Goal: Information Seeking & Learning: Check status

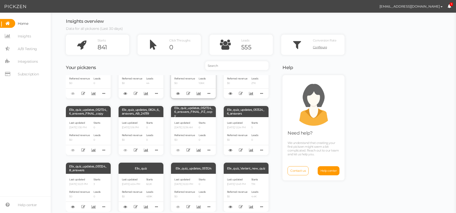
scroll to position [96, 0]
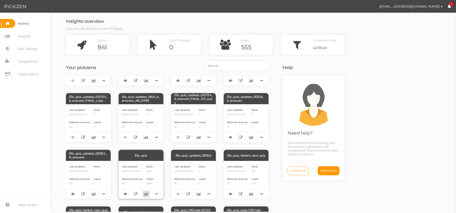
click at [144, 196] on link at bounding box center [146, 194] width 7 height 7
select select "4855"
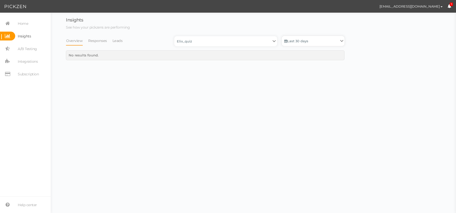
click at [296, 43] on link "Last 30 days" at bounding box center [313, 41] width 63 height 10
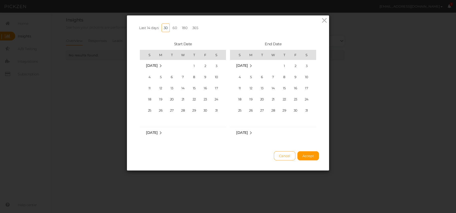
scroll to position [117425, 0]
click at [192, 29] on link "365" at bounding box center [195, 28] width 10 height 9
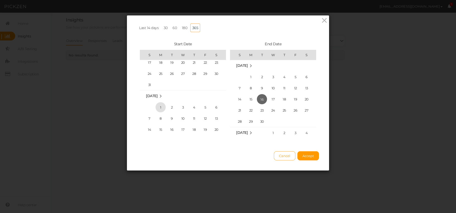
click at [162, 107] on span "1" at bounding box center [161, 107] width 10 height 10
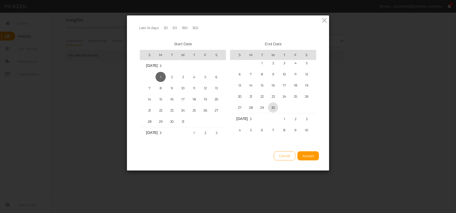
click at [272, 108] on span "30" at bounding box center [273, 108] width 10 height 10
click at [306, 153] on button "Accept" at bounding box center [309, 156] width 22 height 9
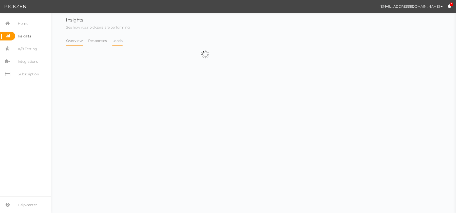
select select "4855"
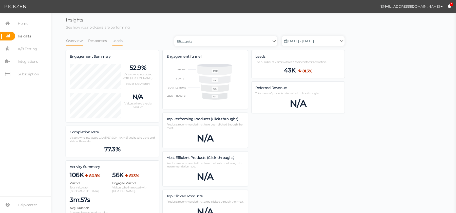
scroll to position [779, 279]
click at [116, 42] on link "Leads" at bounding box center [117, 41] width 11 height 10
select select "4855"
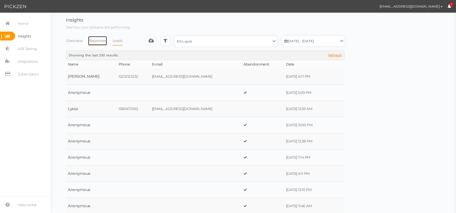
click at [92, 43] on link "Responses" at bounding box center [97, 41] width 19 height 10
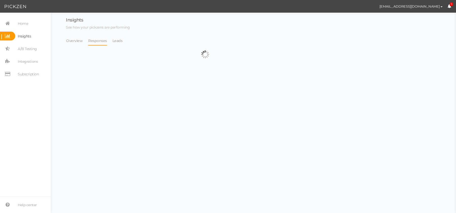
select select "4855"
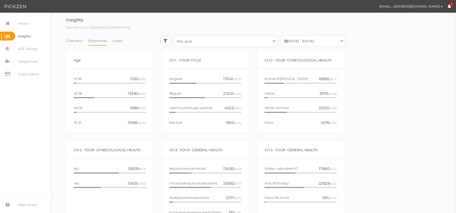
click at [84, 40] on li "Overview" at bounding box center [77, 41] width 22 height 10
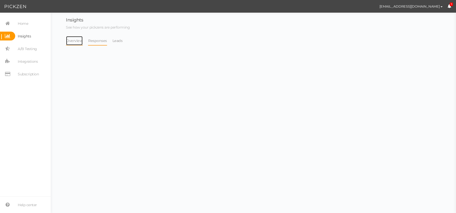
click at [76, 40] on link "Overview" at bounding box center [74, 41] width 17 height 10
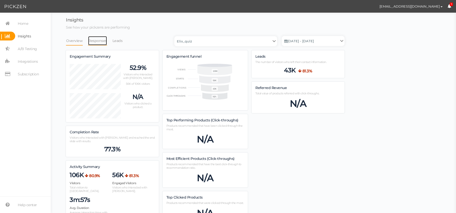
click at [95, 42] on link "Responses" at bounding box center [97, 41] width 19 height 10
select select "4855"
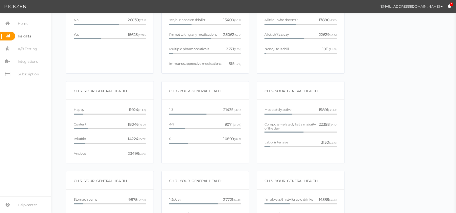
scroll to position [0, 0]
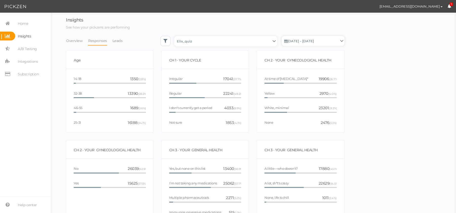
click at [308, 44] on link "Jan. 1, 2024 - Apr. 30, 2025" at bounding box center [313, 41] width 63 height 10
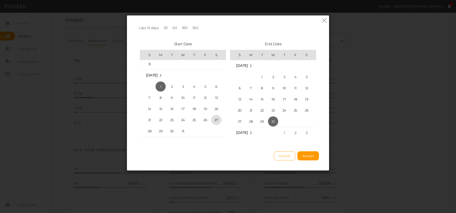
scroll to position [116072, 0]
click at [252, 80] on span "31" at bounding box center [251, 81] width 10 height 10
click at [313, 158] on button "Accept" at bounding box center [309, 156] width 22 height 9
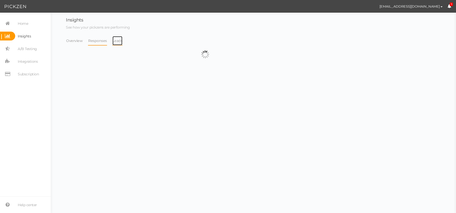
click at [113, 39] on link "Leads" at bounding box center [117, 41] width 11 height 10
select select "4855"
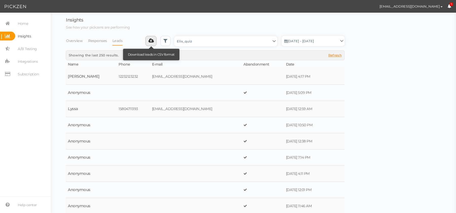
click at [151, 41] on icon at bounding box center [151, 40] width 5 height 5
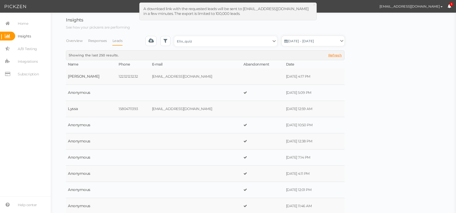
click at [299, 44] on link "Jan. 1, 2024 - Mar. 31, 2025" at bounding box center [313, 41] width 63 height 10
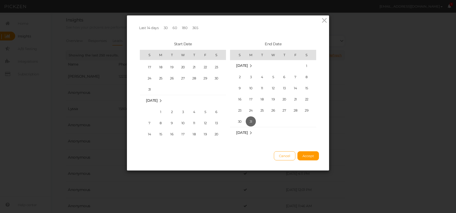
scroll to position [116248, 0]
click at [159, 113] on span "1" at bounding box center [161, 111] width 10 height 10
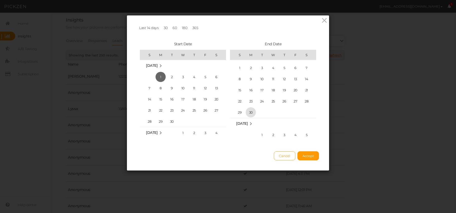
click at [252, 112] on span "30" at bounding box center [251, 112] width 10 height 10
click at [310, 154] on span "Accept" at bounding box center [308, 156] width 11 height 4
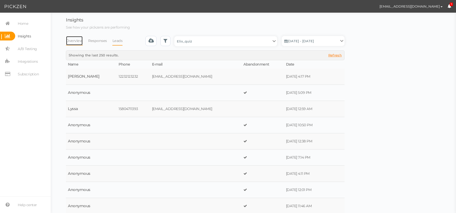
click at [71, 41] on link "Overview" at bounding box center [74, 41] width 17 height 10
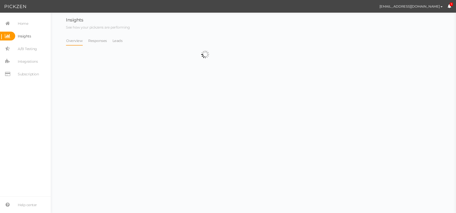
select select "4855"
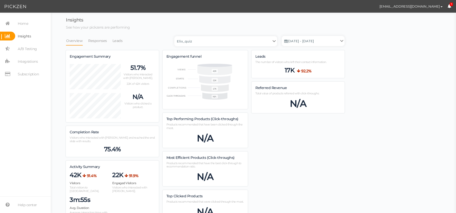
scroll to position [779, 279]
click at [117, 44] on link "Leads" at bounding box center [117, 41] width 11 height 10
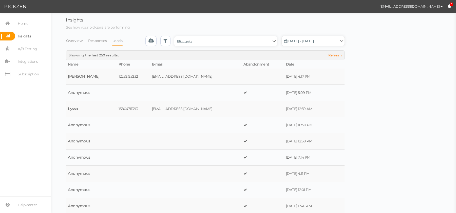
click at [324, 43] on link "Apr. 1, 2024 - Jun. 30, 2025" at bounding box center [313, 41] width 63 height 10
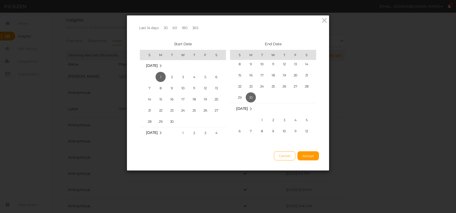
scroll to position [117111, 0]
click at [262, 106] on span "31" at bounding box center [262, 105] width 10 height 10
click at [306, 155] on span "Accept" at bounding box center [308, 156] width 11 height 4
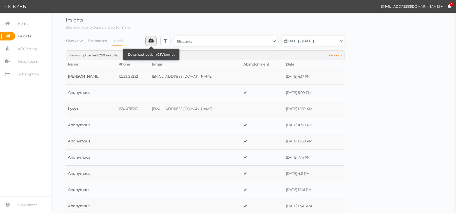
click at [154, 42] on icon at bounding box center [151, 40] width 5 height 5
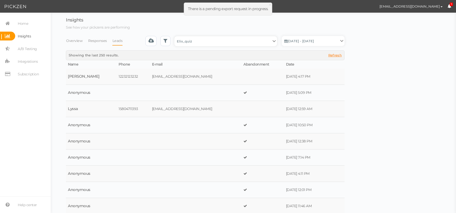
click at [190, 42] on select "Backup_2020010 backup_20200106 Elix Quiz PopUp Elix_quiz Elix_quiz [OLD] Elix_q…" at bounding box center [225, 41] width 103 height 10
select select "12943"
click at [176, 36] on select "Backup_2020010 backup_20200106 Elix Quiz PopUp Elix_quiz Elix_quiz [OLD] Elix_q…" at bounding box center [225, 41] width 103 height 10
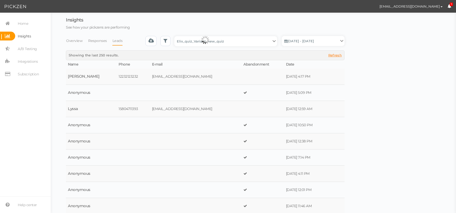
select select "12943"
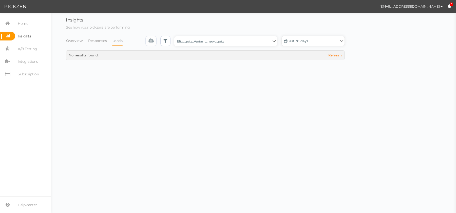
click at [304, 41] on link "Last 30 days" at bounding box center [313, 41] width 63 height 10
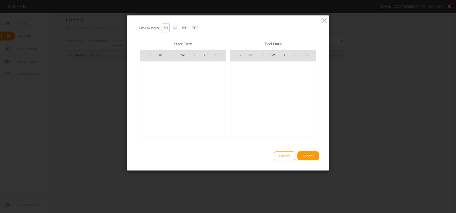
scroll to position [117425, 0]
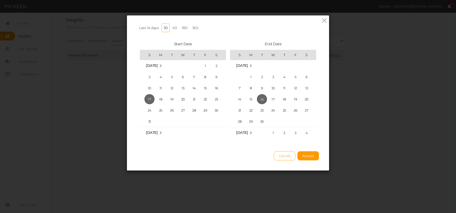
click at [193, 27] on link "365" at bounding box center [195, 28] width 10 height 9
click at [164, 98] on span "1" at bounding box center [161, 101] width 10 height 10
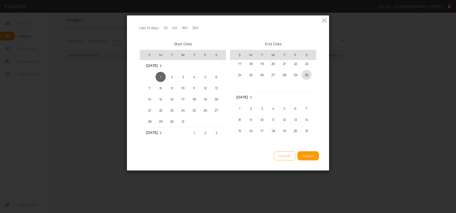
click at [307, 75] on span "30" at bounding box center [307, 75] width 10 height 10
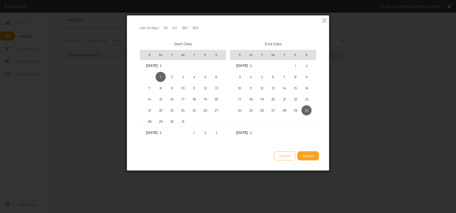
click at [310, 155] on span "Accept" at bounding box center [308, 156] width 11 height 4
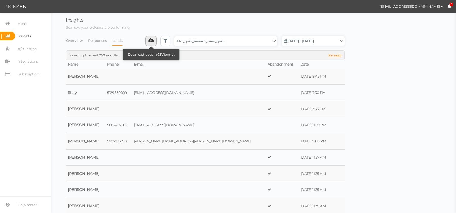
click at [154, 43] on icon at bounding box center [151, 40] width 5 height 5
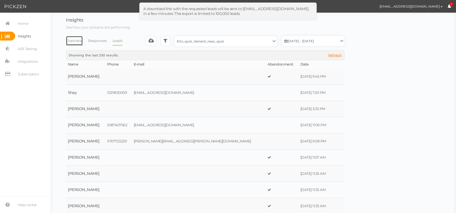
click at [74, 38] on link "Overview" at bounding box center [74, 41] width 17 height 10
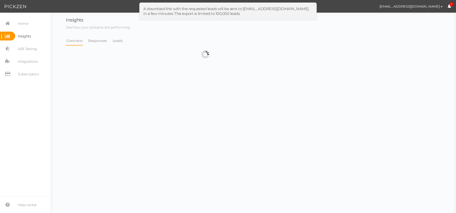
select select "12943"
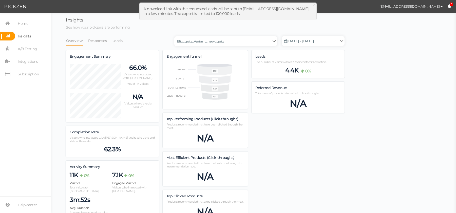
scroll to position [762, 279]
click at [295, 43] on link "Jan. 1, 2024 - Nov. 30, 2024" at bounding box center [313, 41] width 63 height 10
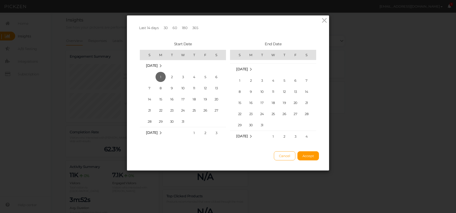
scroll to position [116843, 0]
click at [263, 98] on span "31" at bounding box center [262, 99] width 10 height 10
click at [312, 154] on span "Accept" at bounding box center [308, 156] width 11 height 4
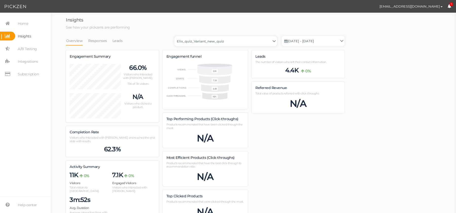
scroll to position [762, 279]
click at [210, 42] on select "Backup_2020010 backup_20200106 Elix Quiz PopUp Elix_quiz Elix_quiz [OLD] Elix_q…" at bounding box center [225, 41] width 103 height 10
select select "13104"
click at [176, 36] on select "Backup_2020010 backup_20200106 Elix Quiz PopUp Elix_quiz Elix_quiz [OLD] Elix_q…" at bounding box center [225, 41] width 103 height 10
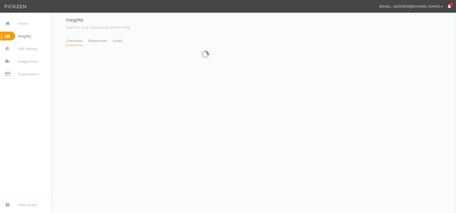
select select "13104"
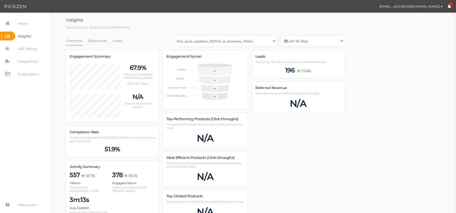
scroll to position [528, 279]
click at [291, 41] on link "Last 30 days" at bounding box center [313, 41] width 63 height 10
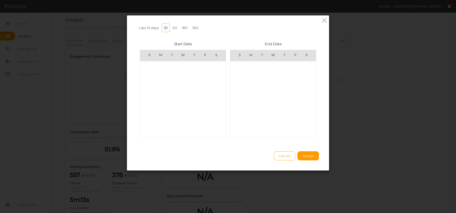
scroll to position [117425, 0]
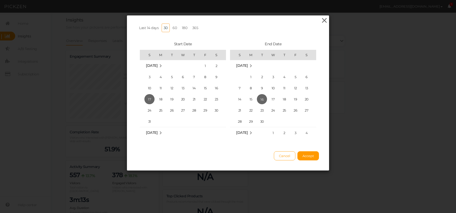
click at [324, 21] on icon at bounding box center [324, 21] width 7 height 8
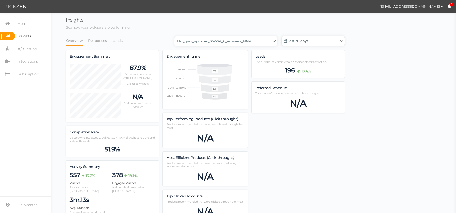
click at [318, 41] on link "Last 30 days" at bounding box center [313, 41] width 63 height 10
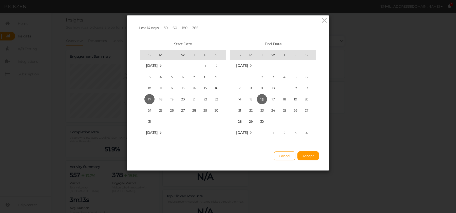
click at [192, 32] on link "365" at bounding box center [195, 28] width 10 height 9
click at [183, 87] on span "1" at bounding box center [183, 90] width 10 height 10
click at [274, 112] on span "31" at bounding box center [273, 112] width 10 height 10
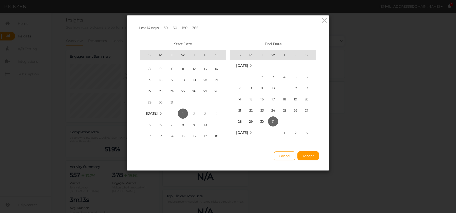
scroll to position [116855, 0]
click at [194, 27] on link "365" at bounding box center [195, 28] width 10 height 9
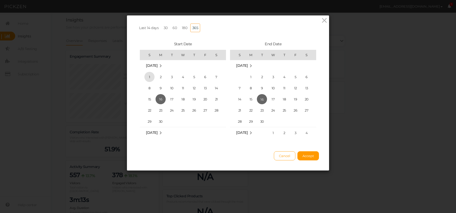
click at [150, 76] on span "1" at bounding box center [149, 77] width 10 height 10
click at [313, 154] on button "Accept" at bounding box center [309, 156] width 22 height 9
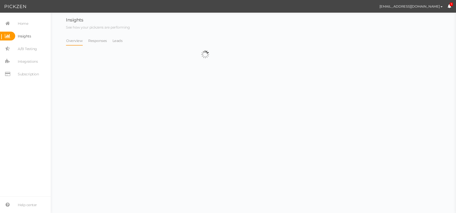
select select "13104"
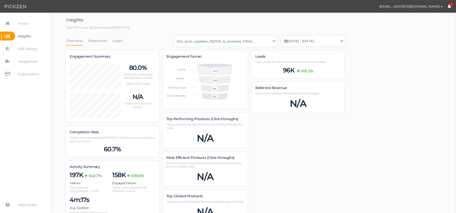
scroll to position [774, 279]
click at [319, 43] on link "Sep. 1, 2024 - Sep. 16, 2025" at bounding box center [313, 41] width 63 height 10
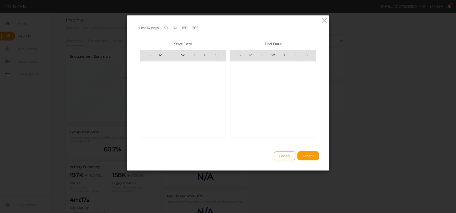
scroll to position [117425, 0]
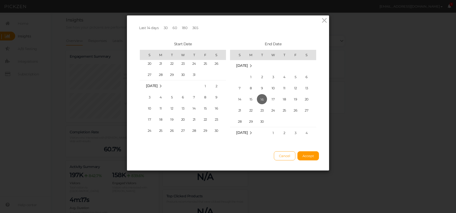
click at [164, 28] on link "30" at bounding box center [166, 28] width 8 height 9
click at [160, 89] on span "1" at bounding box center [161, 90] width 10 height 10
click at [315, 158] on button "Accept" at bounding box center [309, 156] width 22 height 9
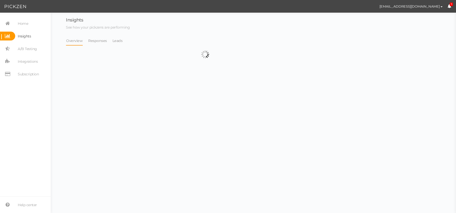
select select "13104"
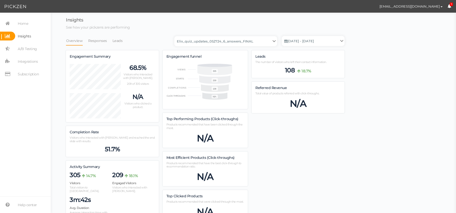
scroll to position [0, 0]
click at [309, 43] on link "Sep. 1, 2025 - Sep. 16, 2025" at bounding box center [313, 41] width 63 height 10
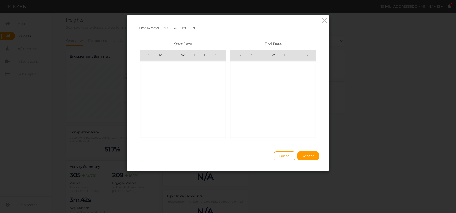
scroll to position [117425, 0]
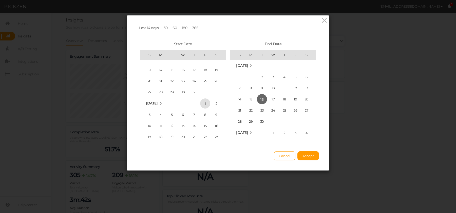
click at [205, 102] on span "1" at bounding box center [205, 104] width 10 height 10
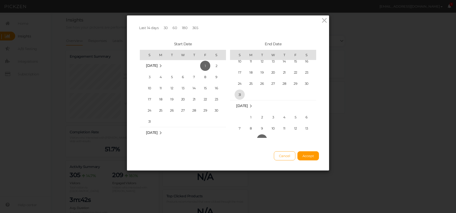
click at [239, 95] on span "31" at bounding box center [240, 95] width 10 height 10
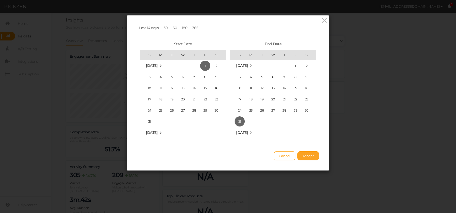
click at [308, 157] on span "Accept" at bounding box center [308, 156] width 11 height 4
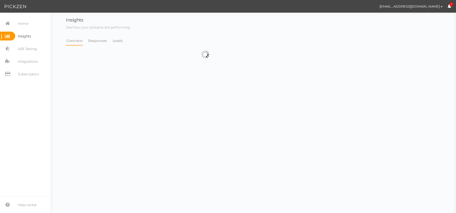
select select "13104"
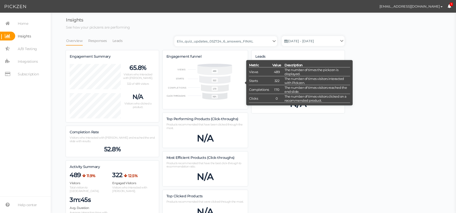
scroll to position [458, 279]
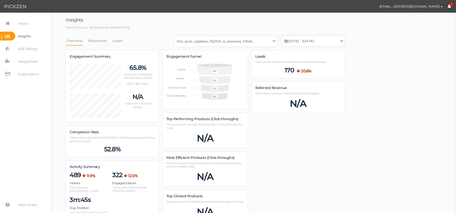
click at [310, 40] on link "Aug. 1, 2025 - Aug. 31, 2025" at bounding box center [313, 41] width 63 height 10
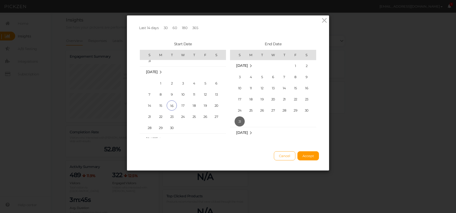
scroll to position [117453, 0]
click at [157, 85] on span "22" at bounding box center [161, 82] width 10 height 10
click at [305, 151] on div "Cancel Accept" at bounding box center [228, 154] width 182 height 14
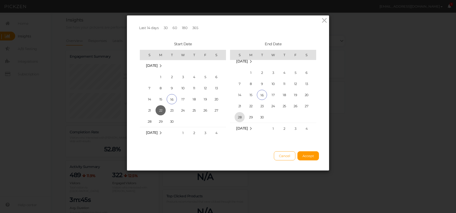
click at [239, 120] on span "28" at bounding box center [240, 117] width 10 height 10
click at [307, 158] on button "Accept" at bounding box center [309, 156] width 22 height 9
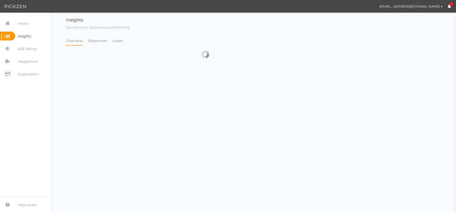
select select "13104"
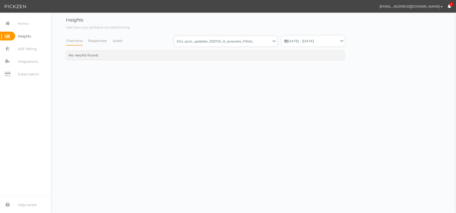
click at [241, 45] on select "Backup_2020010 backup_20200106 Elix Quiz PopUp Elix_quiz Elix_quiz [OLD] Elix_q…" at bounding box center [225, 41] width 103 height 10
click at [300, 47] on div "Backup_2020010 backup_20200106 Elix Quiz PopUp Elix_quiz Elix_quiz [OLD] Elix_q…" at bounding box center [259, 43] width 171 height 14
click at [301, 44] on link "Sep. 22, 2025 - Sep. 28, 2025" at bounding box center [313, 41] width 63 height 10
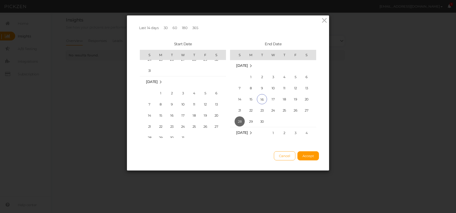
scroll to position [116046, 0]
click at [161, 110] on span "1" at bounding box center [161, 112] width 10 height 10
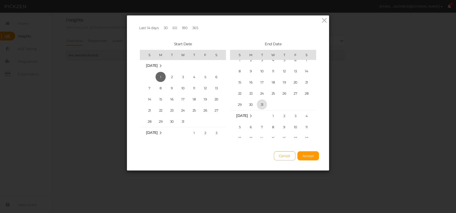
click at [263, 102] on span "31" at bounding box center [262, 105] width 10 height 10
click at [315, 155] on button "Accept" at bounding box center [309, 156] width 22 height 9
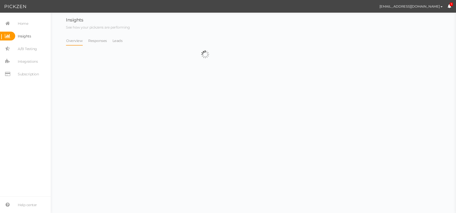
select select "13104"
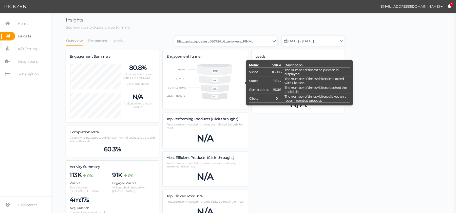
scroll to position [774, 279]
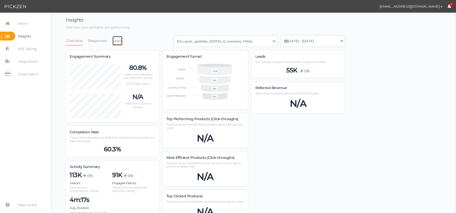
click at [117, 44] on link "Leads" at bounding box center [117, 41] width 11 height 10
select select "13104"
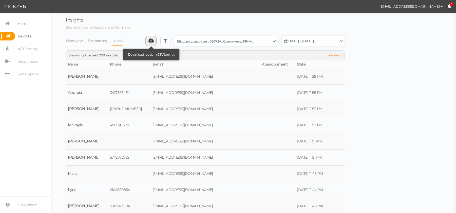
click at [153, 43] on icon at bounding box center [151, 40] width 5 height 5
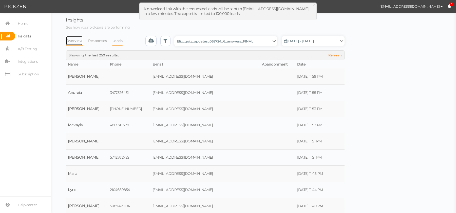
click at [66, 40] on link "Overview" at bounding box center [74, 41] width 17 height 10
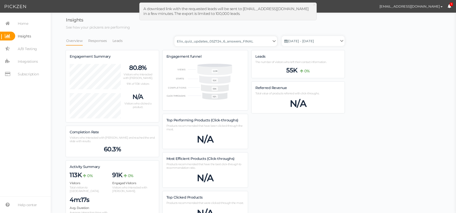
click at [227, 44] on select "Backup_2020010 backup_20200106 Elix Quiz PopUp Elix_quiz Elix_quiz [OLD] Elix_q…" at bounding box center [225, 41] width 103 height 10
select select "13228"
click at [176, 36] on select "Backup_2020010 backup_20200106 Elix Quiz PopUp Elix_quiz Elix_quiz [OLD] Elix_q…" at bounding box center [225, 41] width 103 height 10
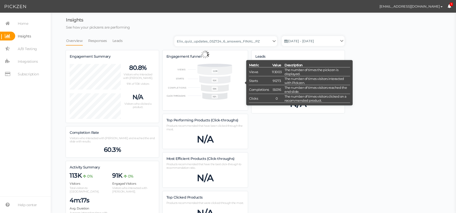
select select "13228"
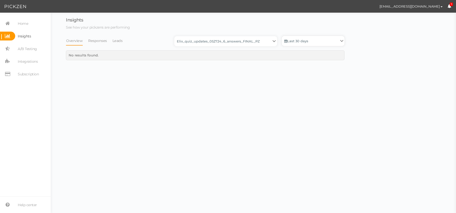
click at [304, 43] on link "Last 30 days" at bounding box center [313, 41] width 63 height 10
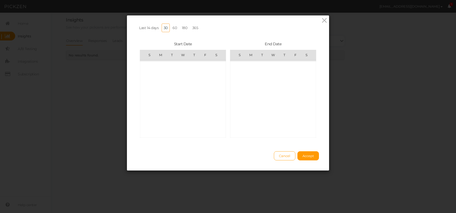
scroll to position [117425, 0]
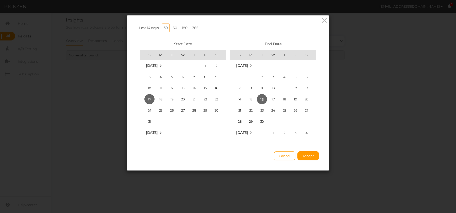
click at [196, 28] on link "365" at bounding box center [195, 28] width 10 height 9
click at [193, 63] on span "1" at bounding box center [194, 64] width 10 height 10
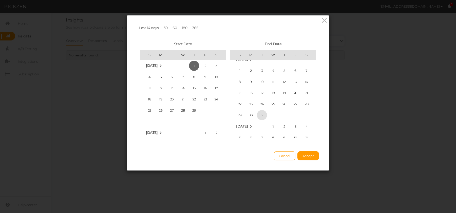
click at [265, 111] on span "31" at bounding box center [262, 115] width 10 height 10
click at [315, 155] on button "Accept" at bounding box center [309, 156] width 22 height 9
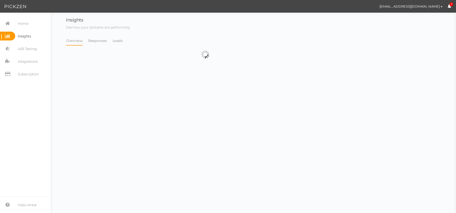
select select "13228"
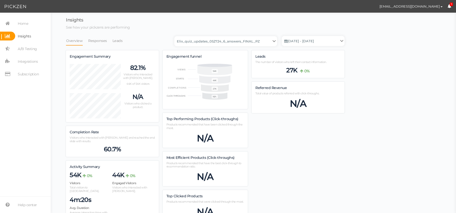
scroll to position [774, 279]
click at [118, 41] on link "Leads" at bounding box center [117, 41] width 11 height 10
select select "13228"
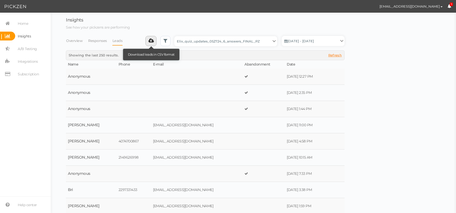
click at [152, 39] on icon at bounding box center [151, 40] width 5 height 5
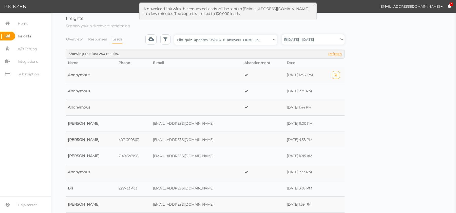
scroll to position [2, 0]
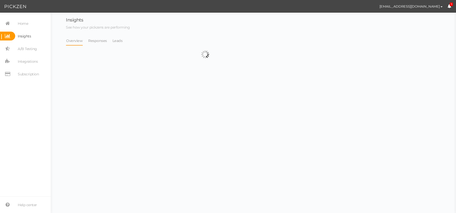
select select "12943"
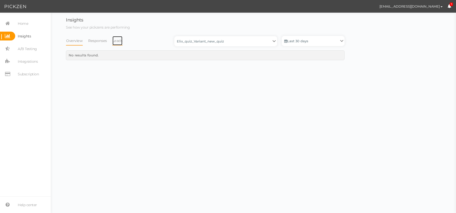
click at [120, 39] on link "Leads" at bounding box center [117, 41] width 11 height 10
select select "12943"
click at [103, 41] on link "Responses" at bounding box center [97, 41] width 19 height 10
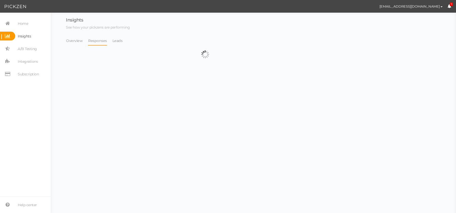
select select "12943"
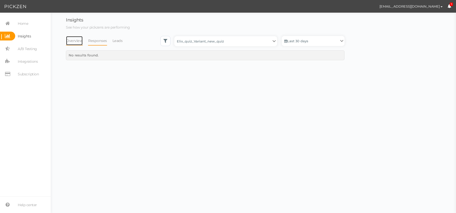
click at [78, 41] on link "Overview" at bounding box center [74, 41] width 17 height 10
select select "12943"
click at [28, 22] on link "Home" at bounding box center [25, 23] width 51 height 9
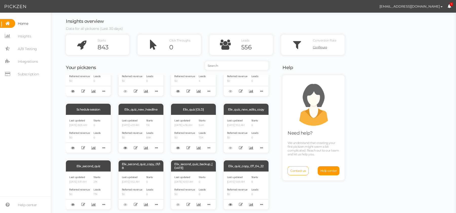
scroll to position [368, 0]
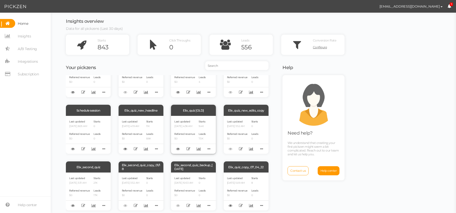
click at [188, 124] on label "Last updated" at bounding box center [182, 121] width 16 height 3
click at [208, 151] on icon at bounding box center [209, 149] width 7 height 8
click at [194, 142] on div "Last updated 05/09/2023 4:36 AM Referred revenue $0" at bounding box center [184, 134] width 21 height 31
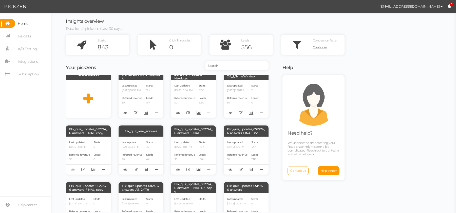
scroll to position [0, 0]
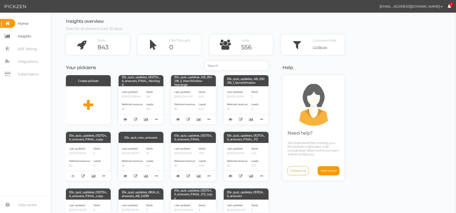
click at [30, 35] on span "Insights" at bounding box center [24, 36] width 13 height 8
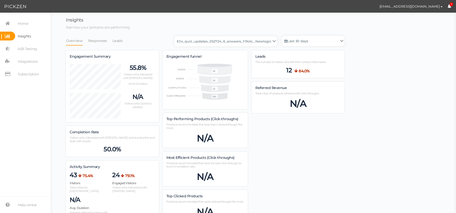
scroll to position [329, 279]
click at [219, 43] on select "Backup_2020010 backup_20200106 Elix Quiz PopUp Elix_quiz Elix_quiz [OLD] Elix_q…" at bounding box center [225, 41] width 103 height 10
select select "12249"
click at [176, 36] on select "Backup_2020010 backup_20200106 Elix Quiz PopUp Elix_quiz Elix_quiz [OLD] Elix_q…" at bounding box center [225, 41] width 103 height 10
select select "12249"
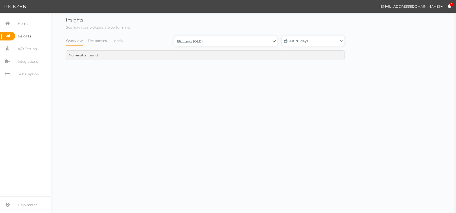
click at [304, 39] on link "Last 30 days" at bounding box center [313, 41] width 63 height 10
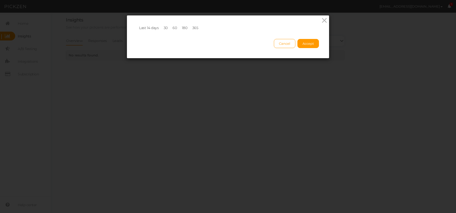
scroll to position [117425, 0]
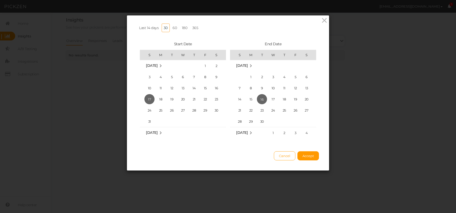
click at [195, 27] on link "365" at bounding box center [195, 28] width 10 height 9
click at [173, 92] on span "1" at bounding box center [172, 93] width 10 height 10
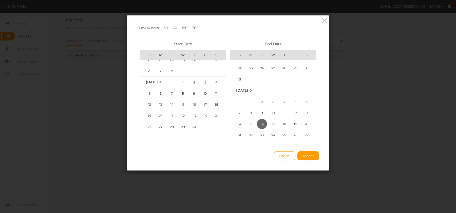
scroll to position [114134, 0]
click at [153, 72] on span "1" at bounding box center [149, 76] width 10 height 10
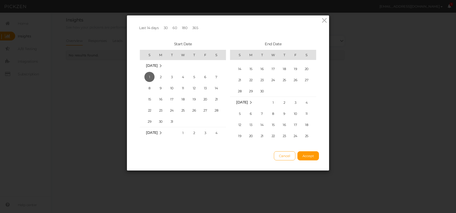
scroll to position [114403, 0]
click at [299, 110] on span "31" at bounding box center [296, 109] width 10 height 10
click at [305, 156] on span "Accept" at bounding box center [308, 156] width 11 height 4
select select "12249"
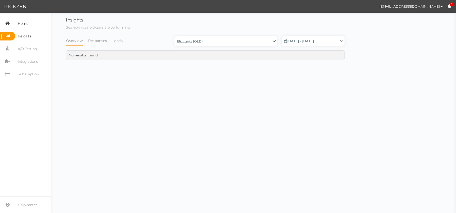
click at [26, 24] on span "Home" at bounding box center [23, 24] width 10 height 8
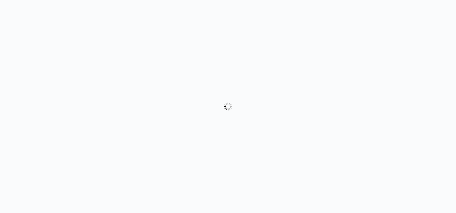
select select "form"
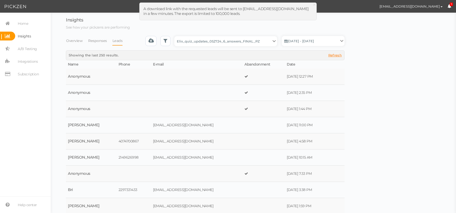
select select "13228"
click at [27, 22] on span "Home" at bounding box center [23, 24] width 10 height 8
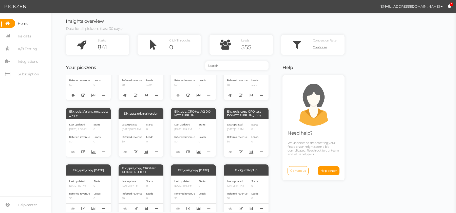
scroll to position [149, 0]
